Goal: Navigation & Orientation: Find specific page/section

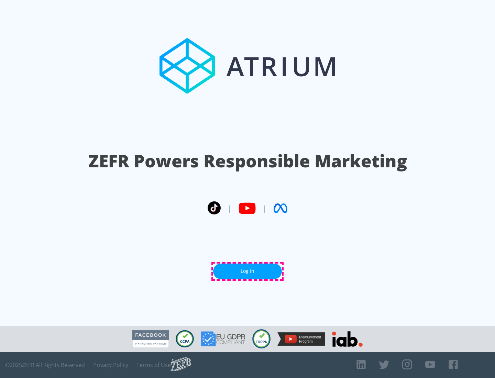
click at [247, 271] on link "Log In" at bounding box center [247, 270] width 69 height 15
